Goal: Task Accomplishment & Management: Complete application form

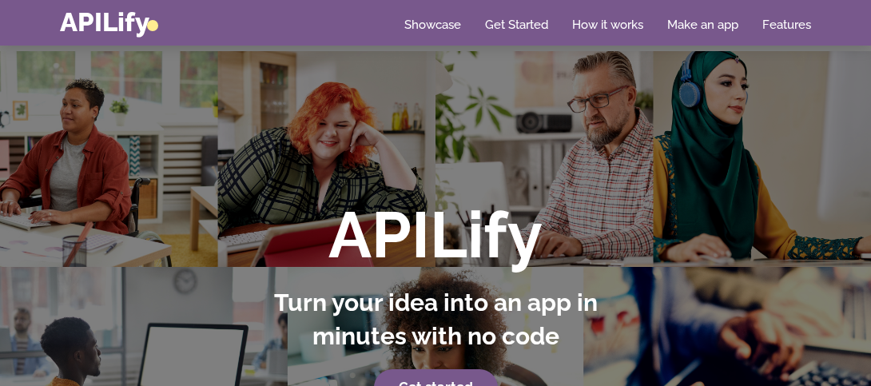
scroll to position [131, 0]
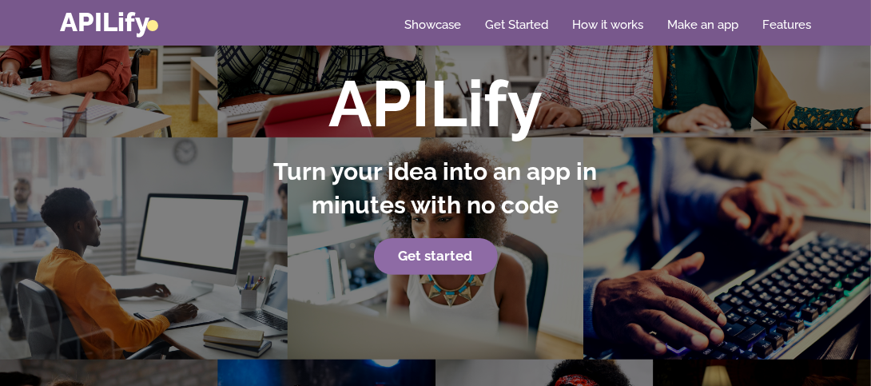
click at [471, 261] on link "Get started" at bounding box center [436, 256] width 124 height 37
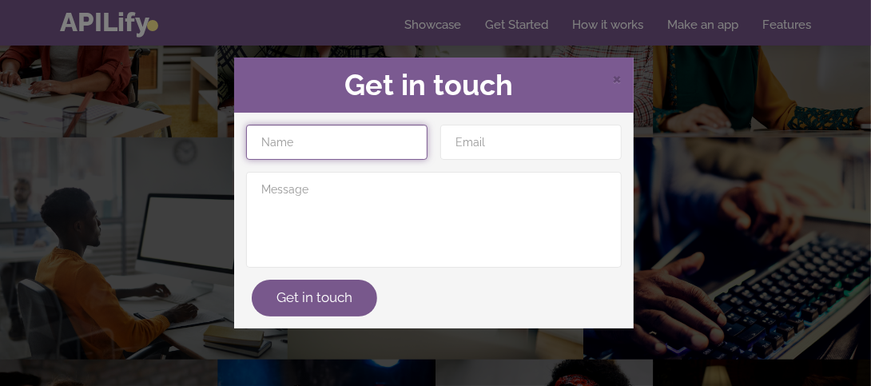
click at [340, 151] on input "text" at bounding box center [336, 142] width 181 height 35
type input "[PERSON_NAME]"
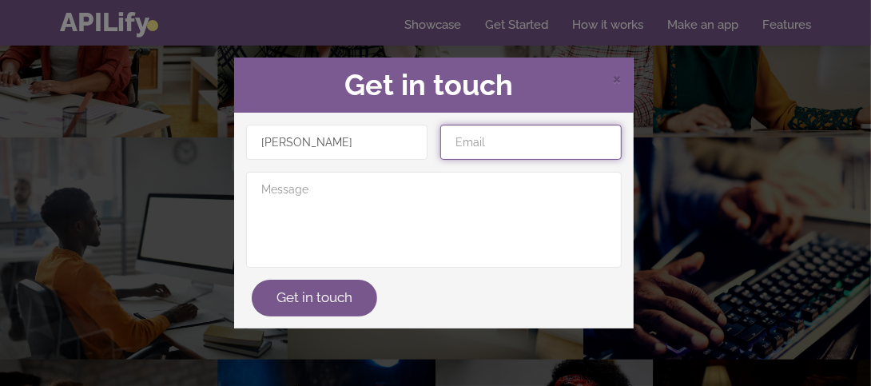
click at [471, 153] on input "email" at bounding box center [530, 142] width 181 height 35
type input "[EMAIL_ADDRESS][DOMAIN_NAME]"
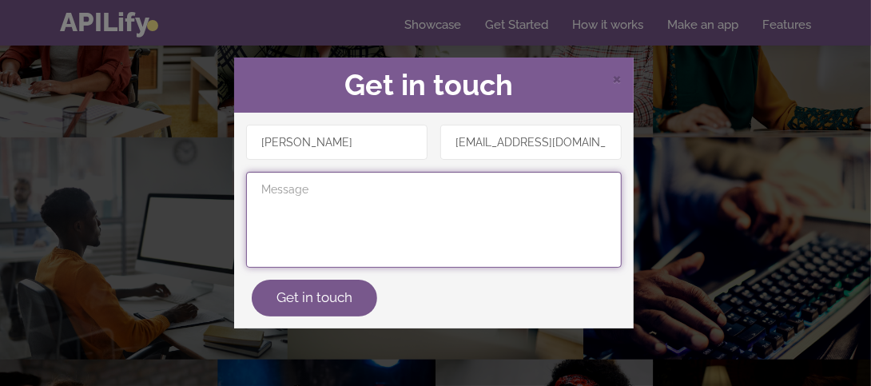
click at [436, 188] on textarea at bounding box center [434, 220] width 376 height 96
paste textarea "Lorem i dolorsitamet consectetu adipiscing elitse doe tem Incidid utl eTD. Mag …"
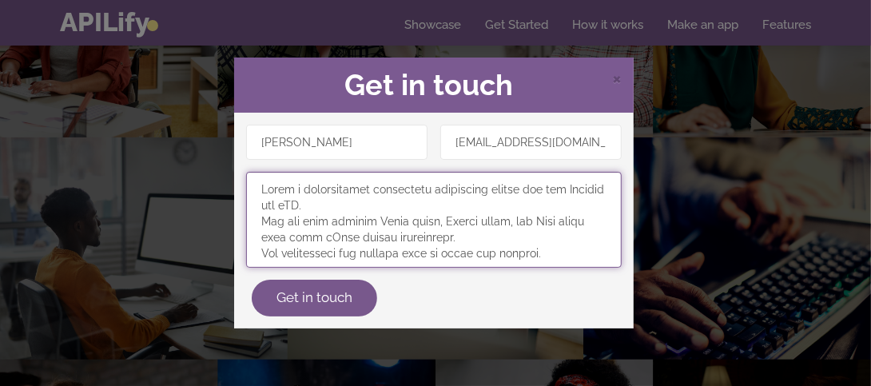
scroll to position [2549, 0]
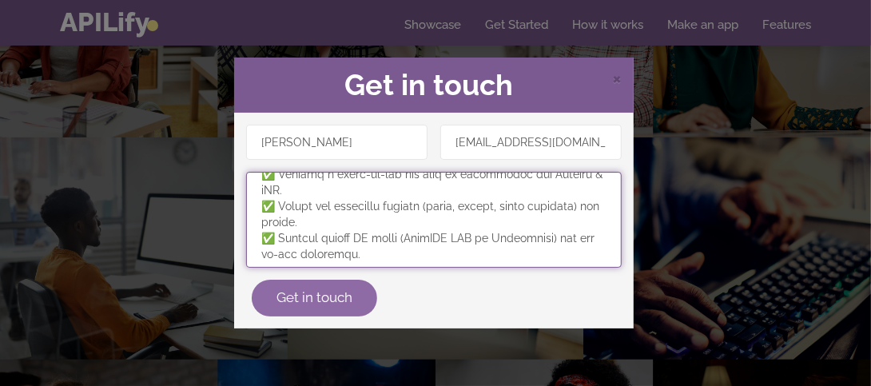
type textarea "Lorem i dolorsitamet consectetu adipiscing elitse doe tem Incidid utl eTD. Mag …"
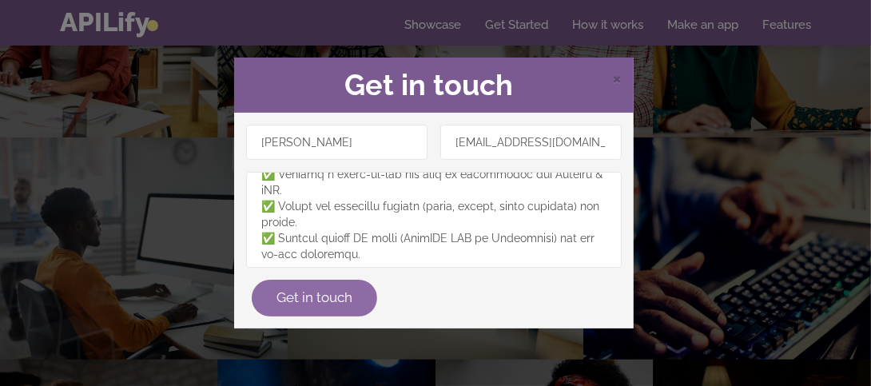
click at [347, 304] on button "Get in touch" at bounding box center [314, 298] width 125 height 37
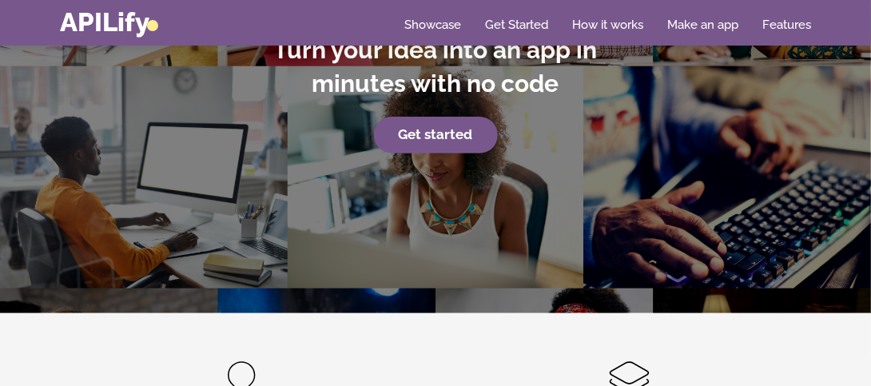
scroll to position [258, 0]
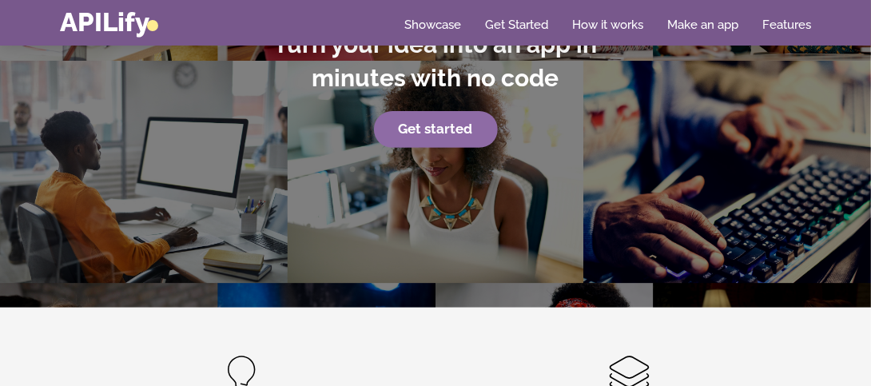
click at [474, 132] on link "Get started" at bounding box center [436, 129] width 124 height 37
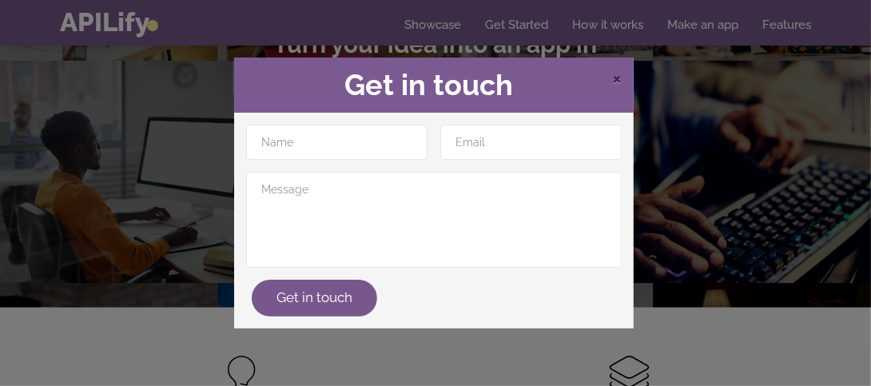
click at [616, 75] on span "×" at bounding box center [617, 78] width 10 height 24
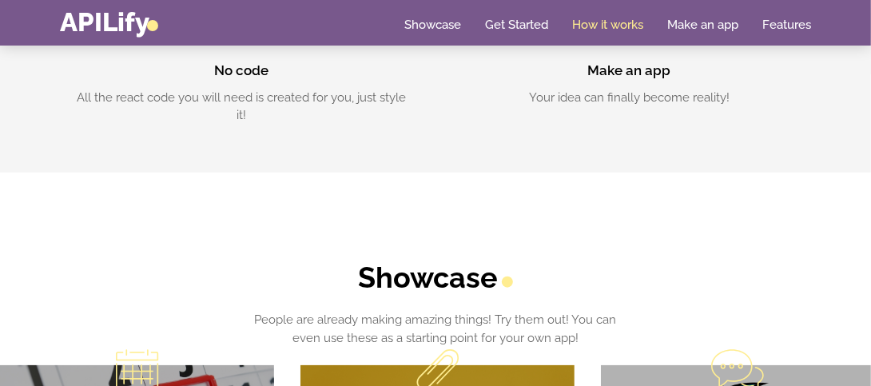
scroll to position [742, 0]
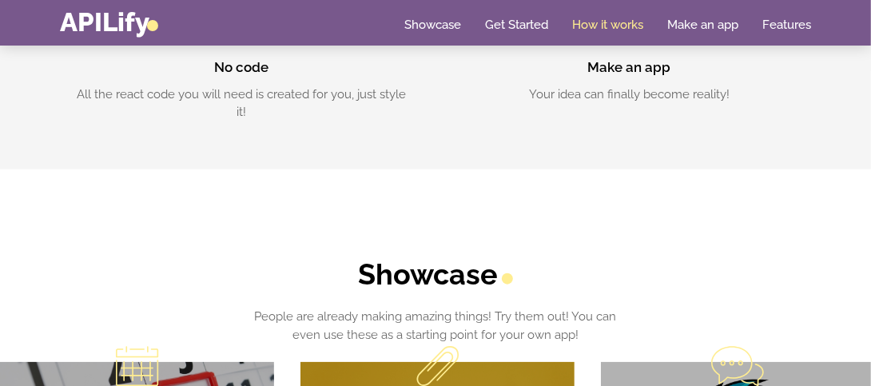
click at [622, 62] on h3 "Make an app" at bounding box center [630, 67] width 340 height 19
click at [523, 23] on link "Get Started" at bounding box center [516, 25] width 63 height 16
click at [712, 20] on link "Make an app" at bounding box center [702, 25] width 71 height 16
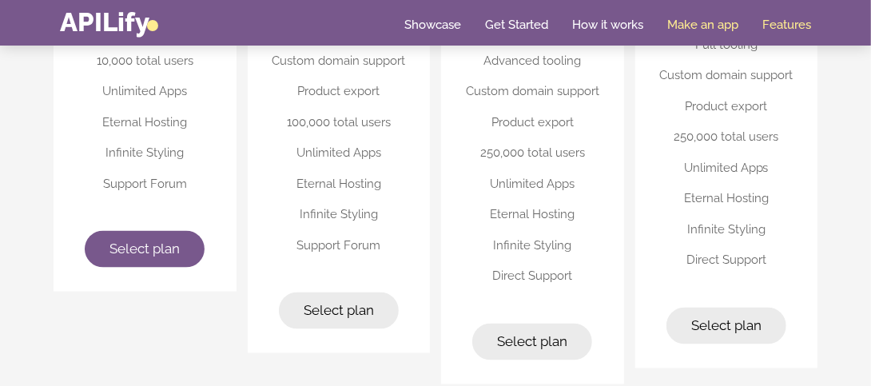
scroll to position [4182, 0]
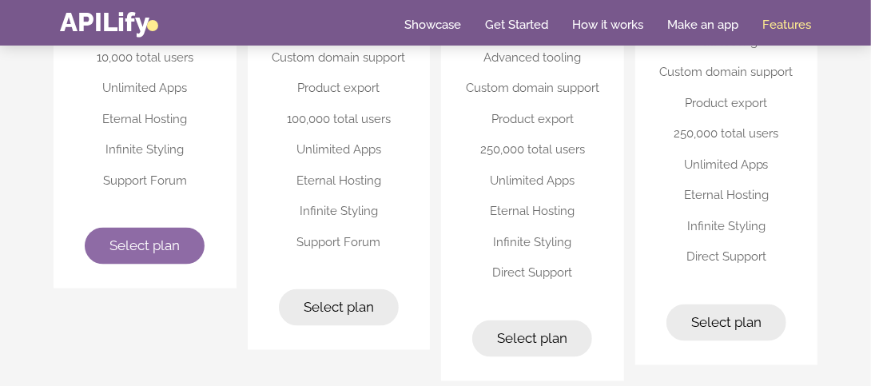
click at [132, 230] on link "Select plan" at bounding box center [145, 246] width 120 height 37
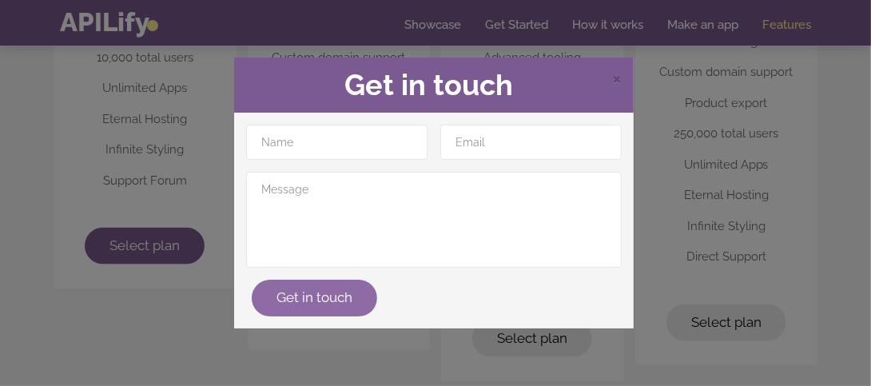
click at [320, 303] on button "Get in touch" at bounding box center [314, 298] width 125 height 37
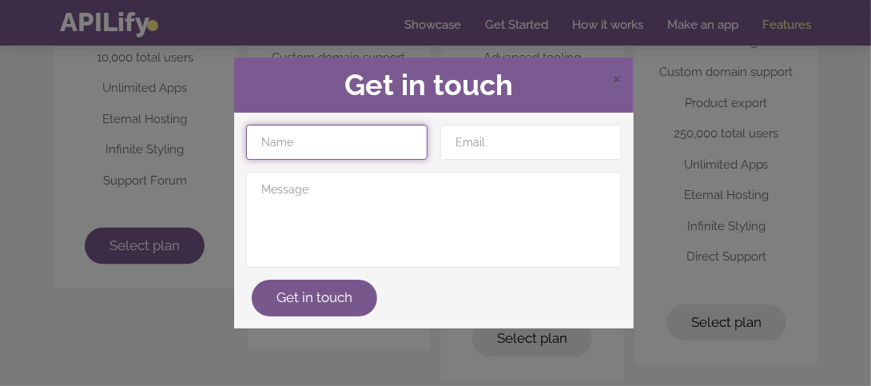
click at [296, 149] on input "text" at bounding box center [336, 142] width 181 height 35
type input "[PERSON_NAME]"
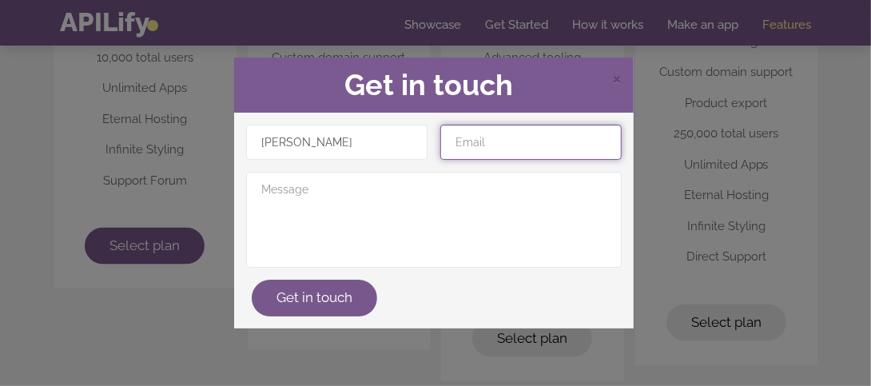
click at [453, 154] on input "email" at bounding box center [530, 142] width 181 height 35
type input "[EMAIL_ADDRESS][DOMAIN_NAME]"
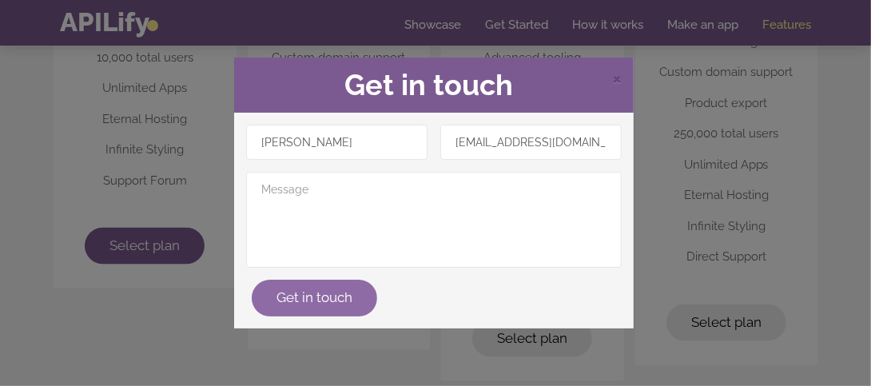
click at [292, 308] on button "Get in touch" at bounding box center [314, 298] width 125 height 37
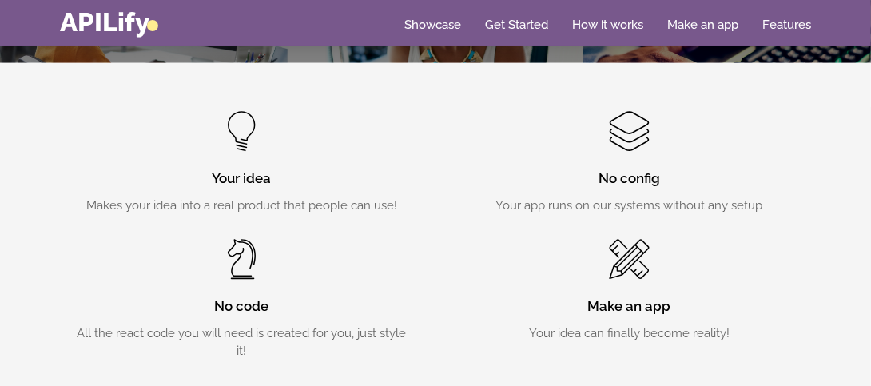
scroll to position [505, 0]
